Goal: Task Accomplishment & Management: Use online tool/utility

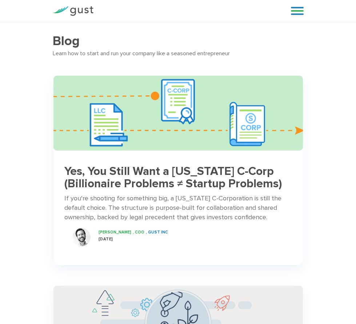
click at [73, 11] on img at bounding box center [73, 11] width 41 height 10
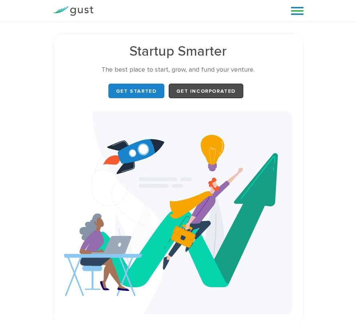
click at [206, 91] on span "Get Incorporated" at bounding box center [206, 91] width 60 height 6
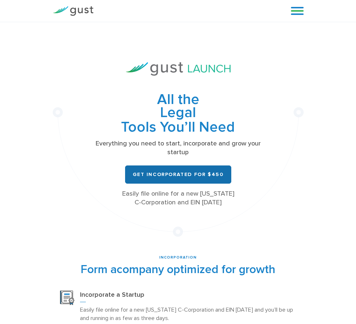
click at [178, 174] on span "Get Incorporated for $450" at bounding box center [178, 174] width 91 height 6
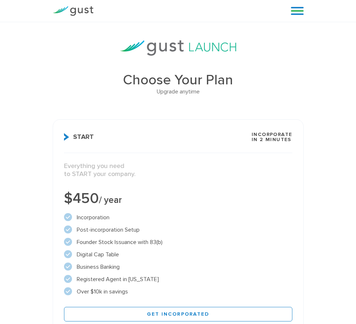
click at [73, 11] on img at bounding box center [73, 11] width 41 height 10
